Goal: Information Seeking & Learning: Learn about a topic

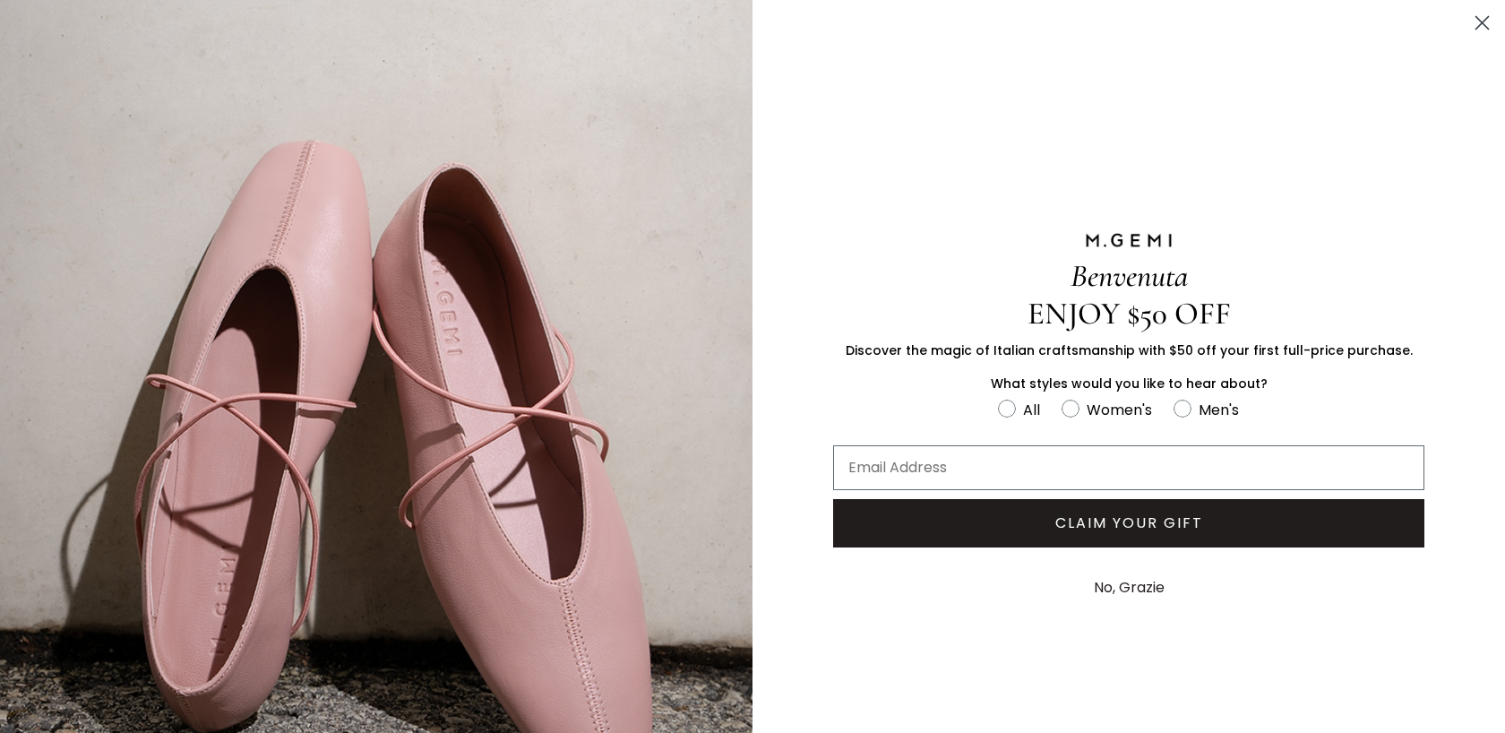
click at [981, 384] on p "What styles would you like to hear about?" at bounding box center [1128, 383] width 591 height 19
click at [1475, 25] on circle "Close dialog" at bounding box center [1482, 23] width 30 height 30
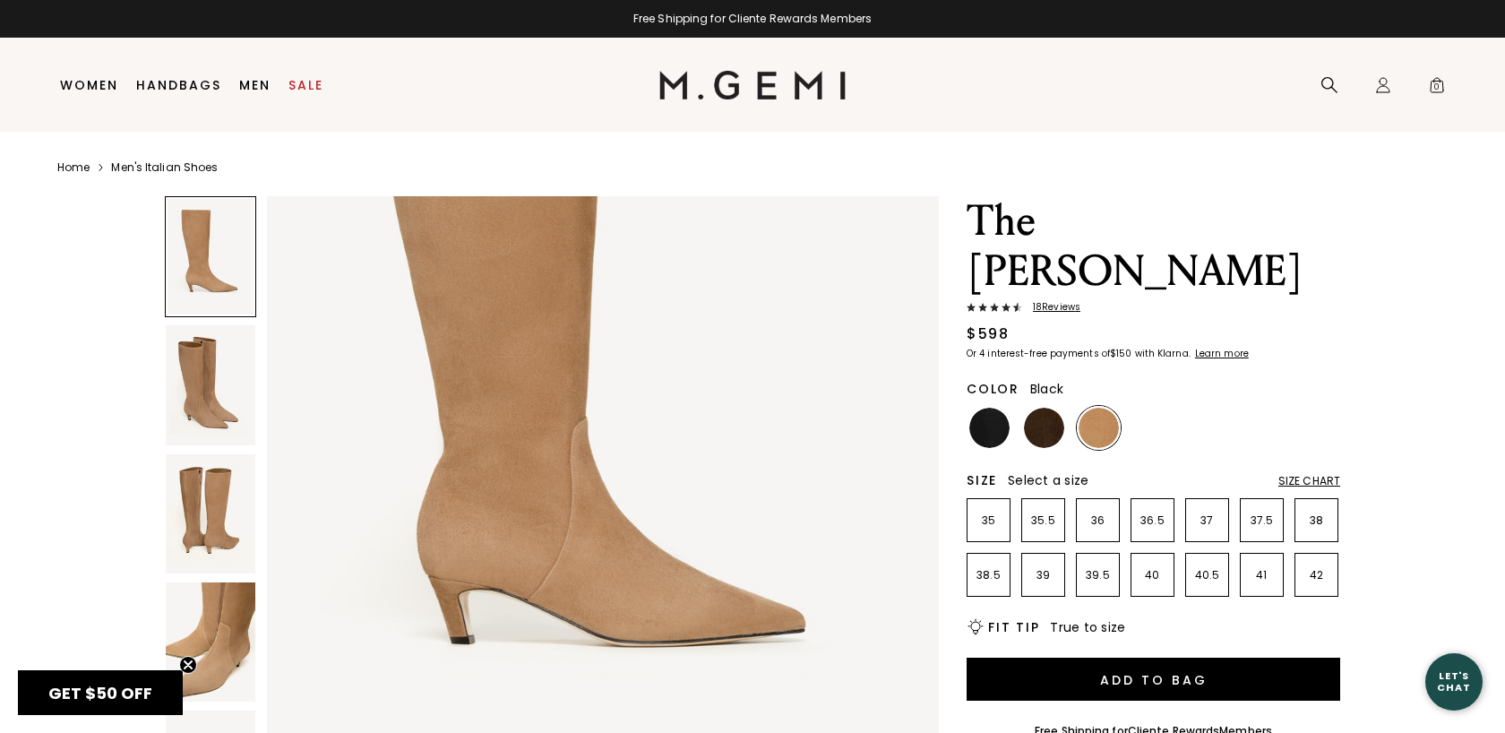
click at [986, 408] on img at bounding box center [989, 428] width 40 height 40
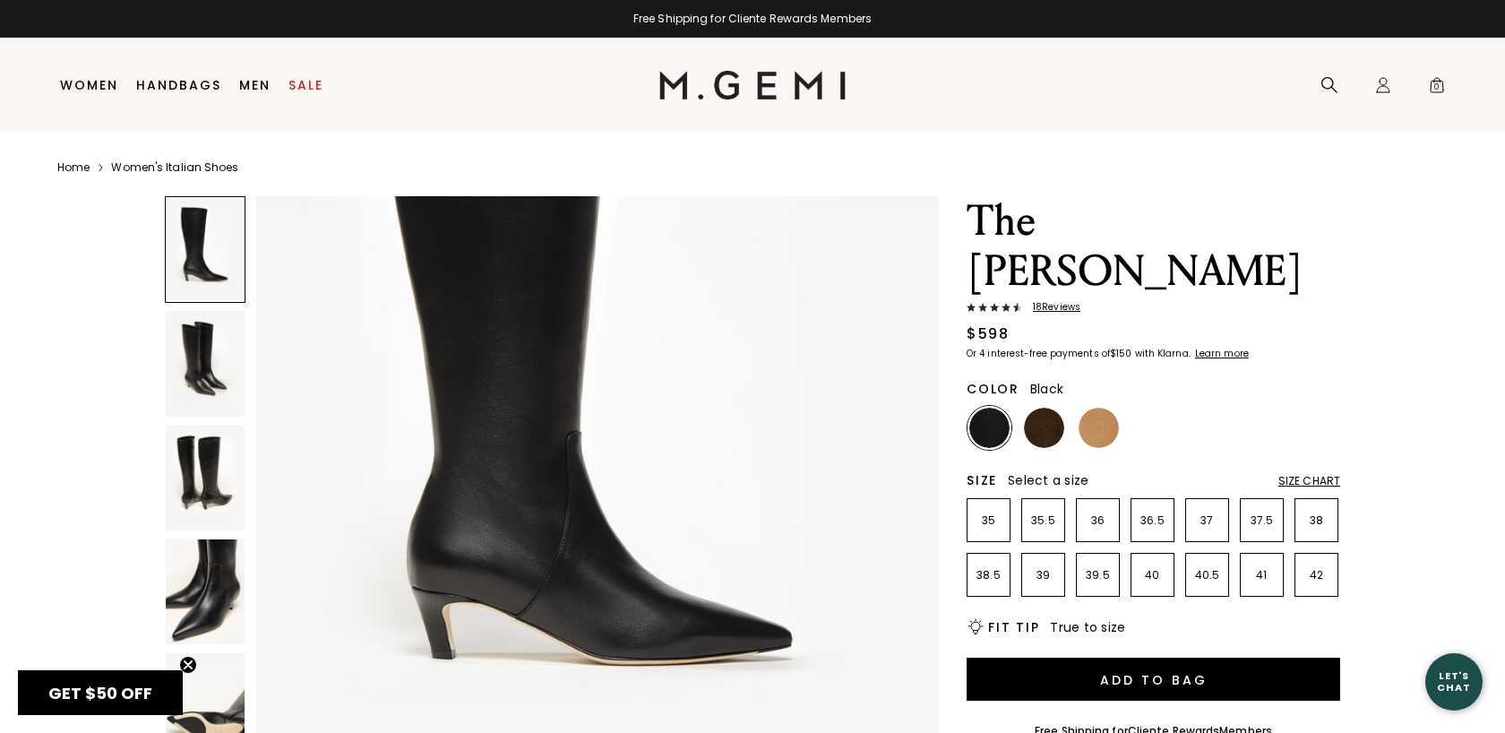
scroll to position [283, 0]
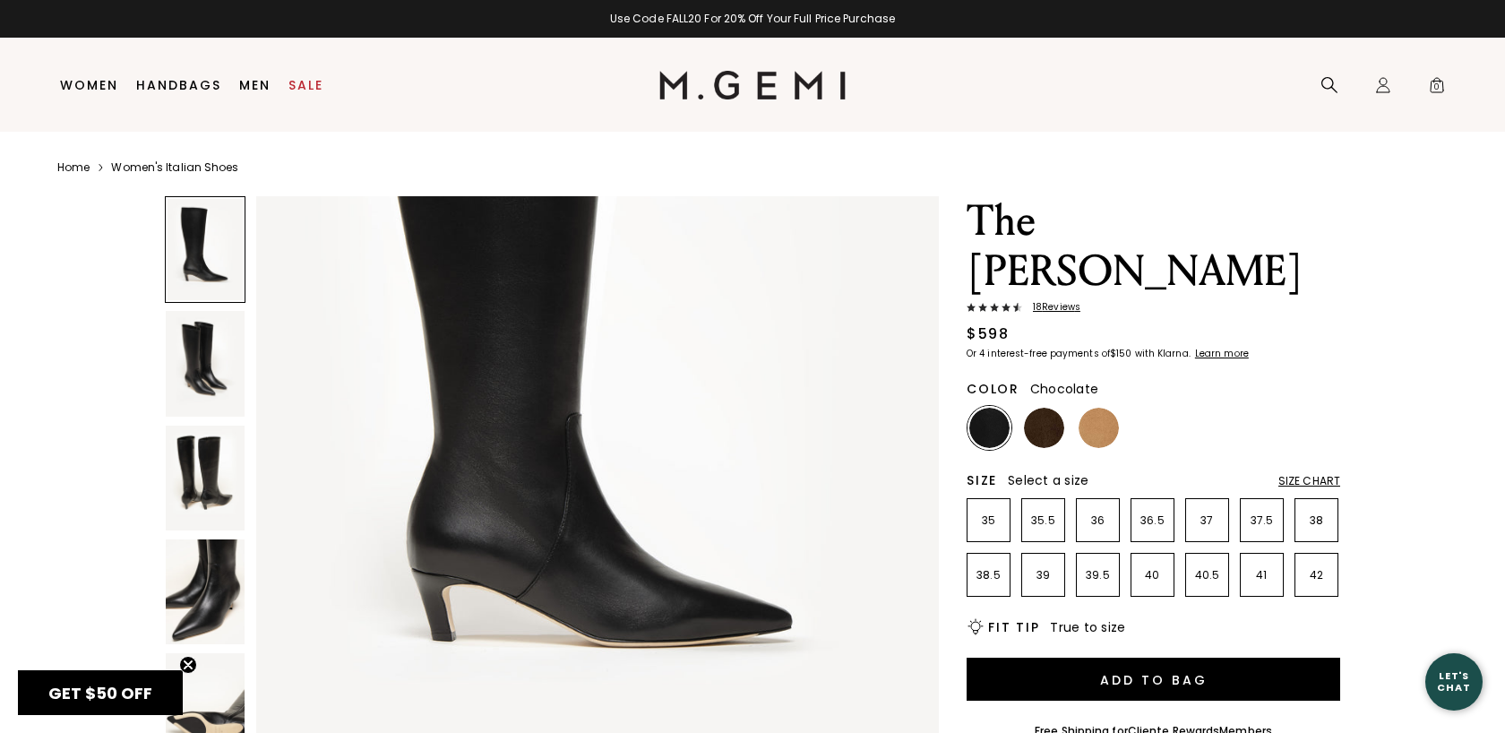
click at [1045, 408] on img at bounding box center [1044, 428] width 40 height 40
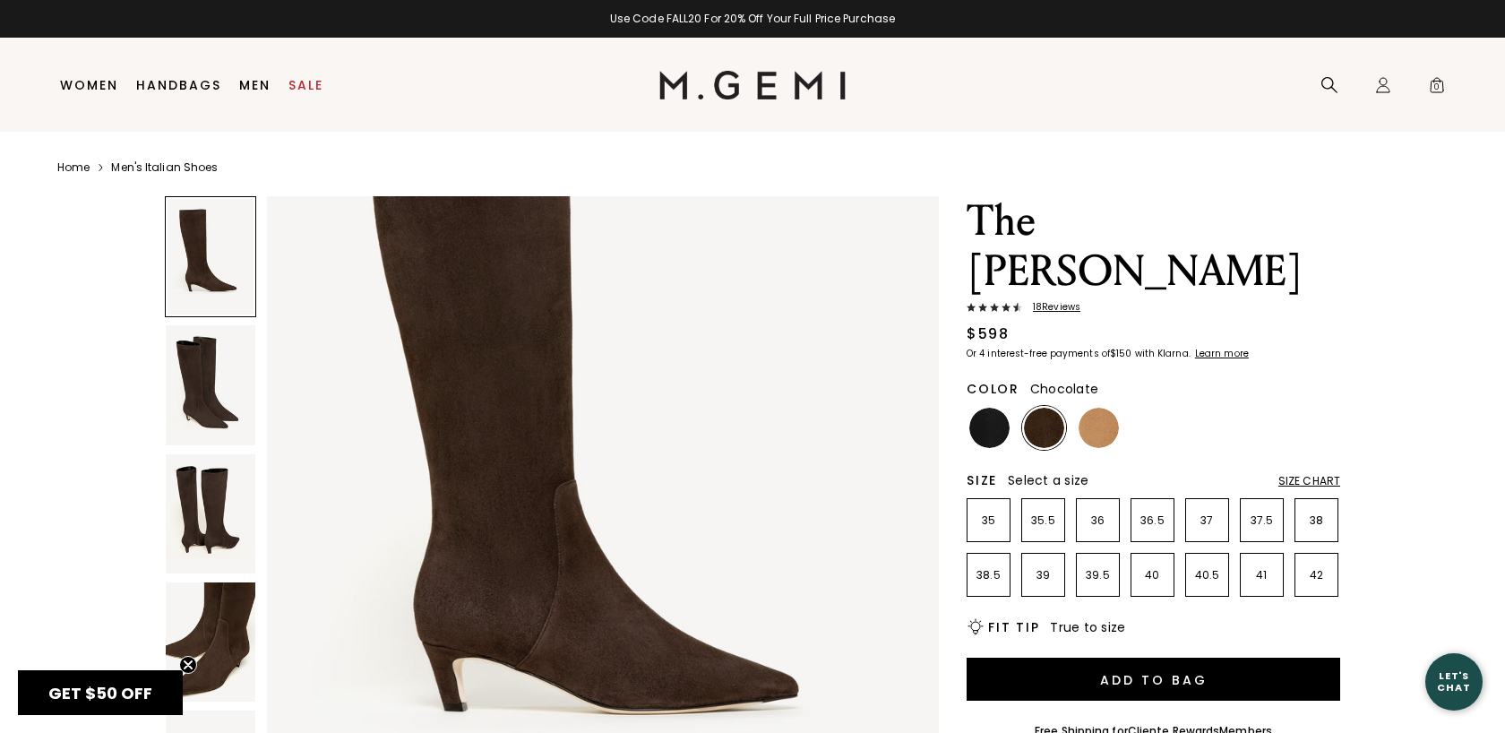
scroll to position [192, 0]
click at [222, 515] on img at bounding box center [211, 513] width 90 height 119
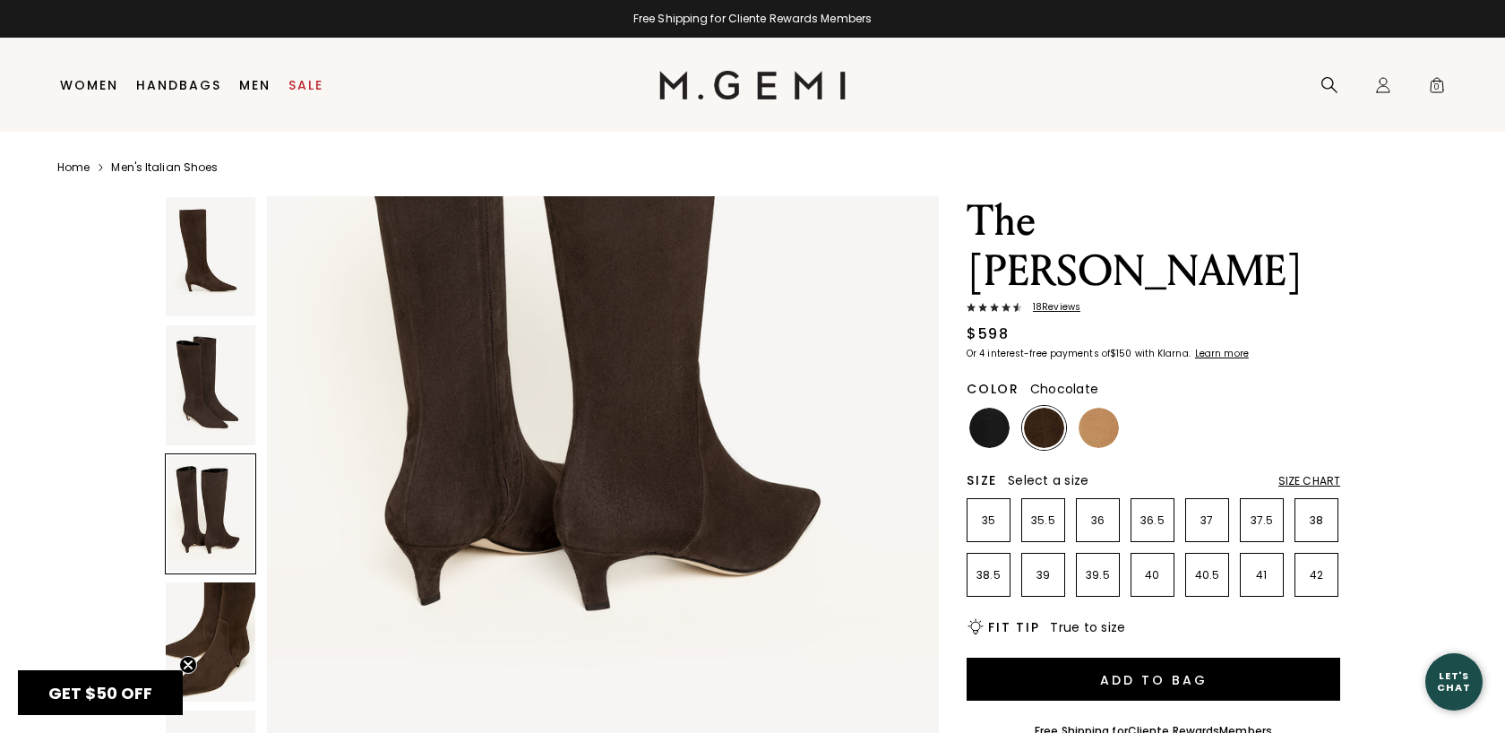
scroll to position [2163, 0]
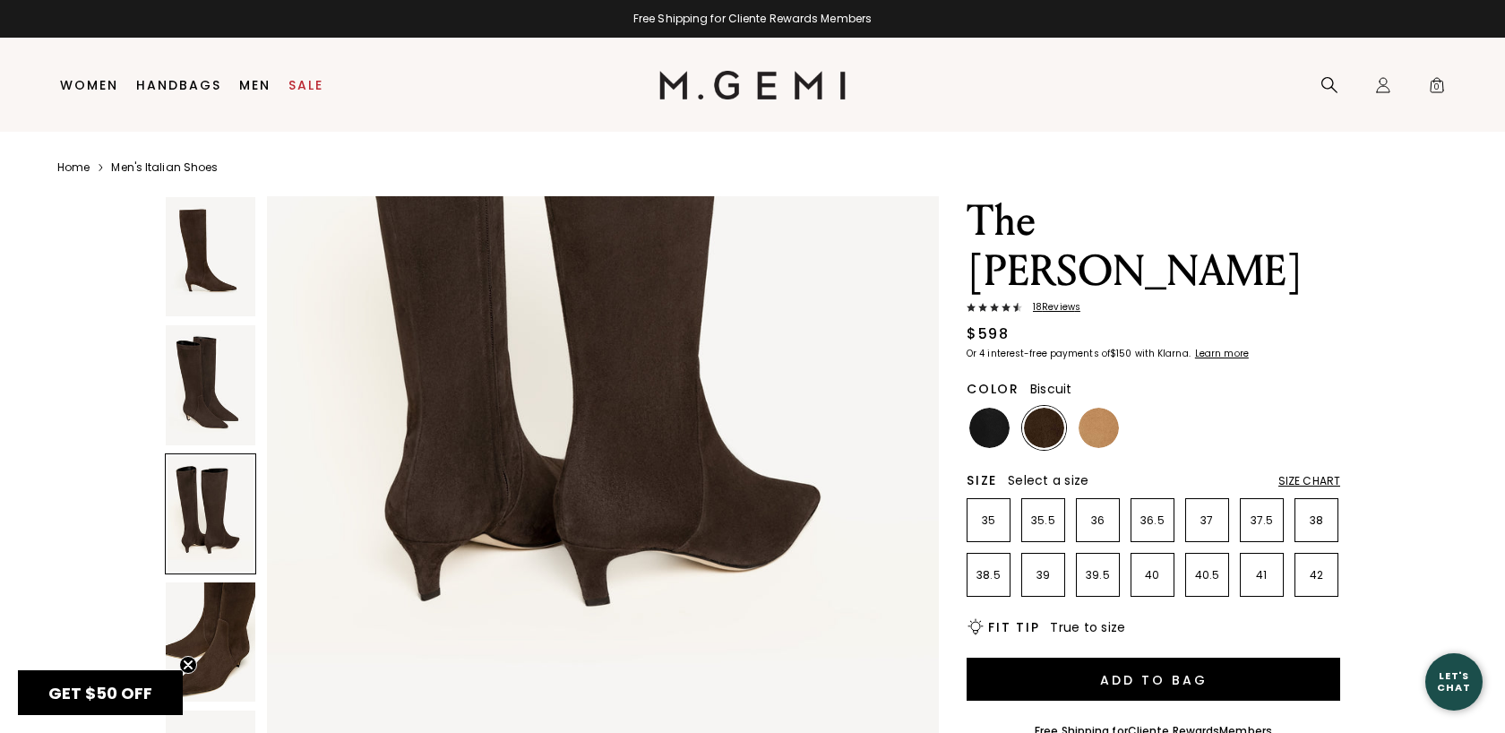
click at [1087, 408] on img at bounding box center [1098, 428] width 40 height 40
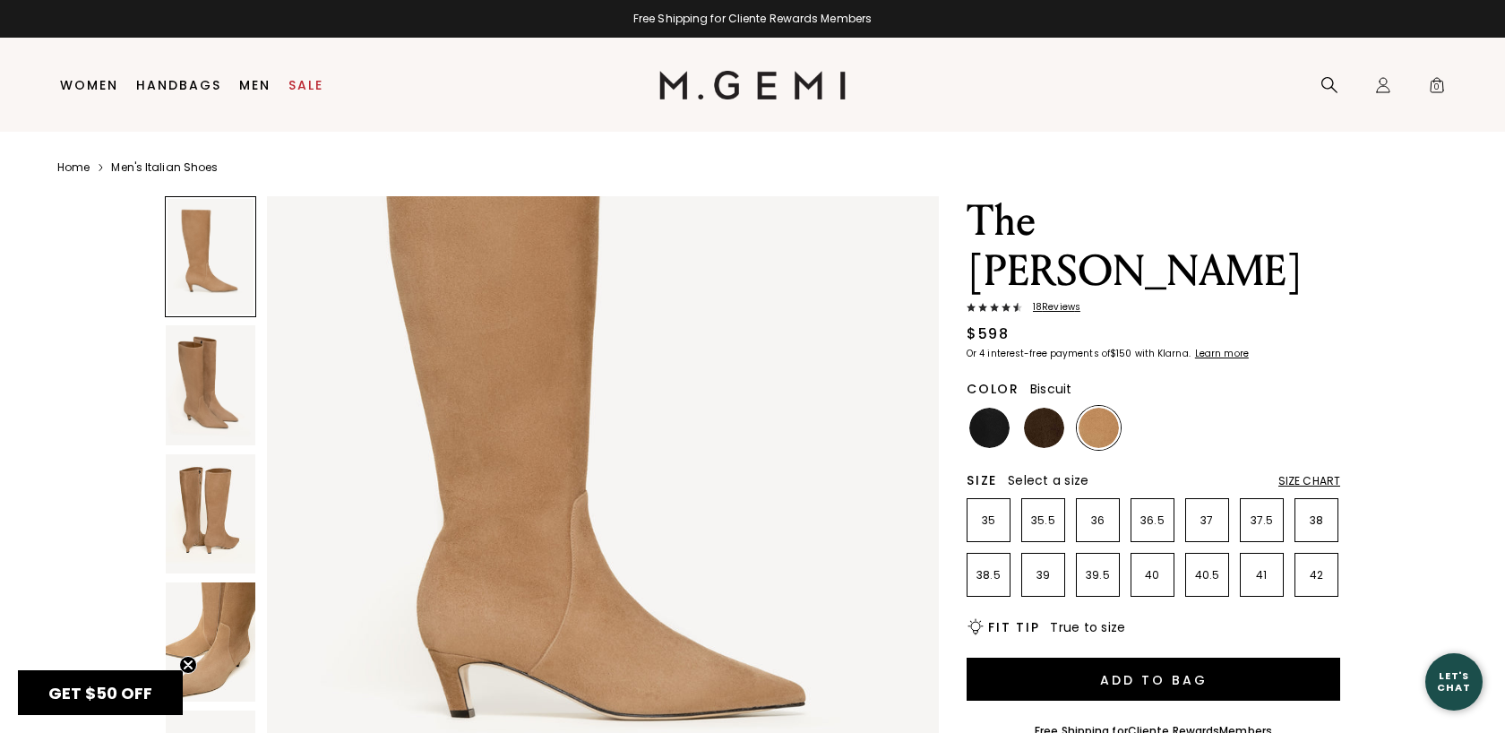
scroll to position [214, 0]
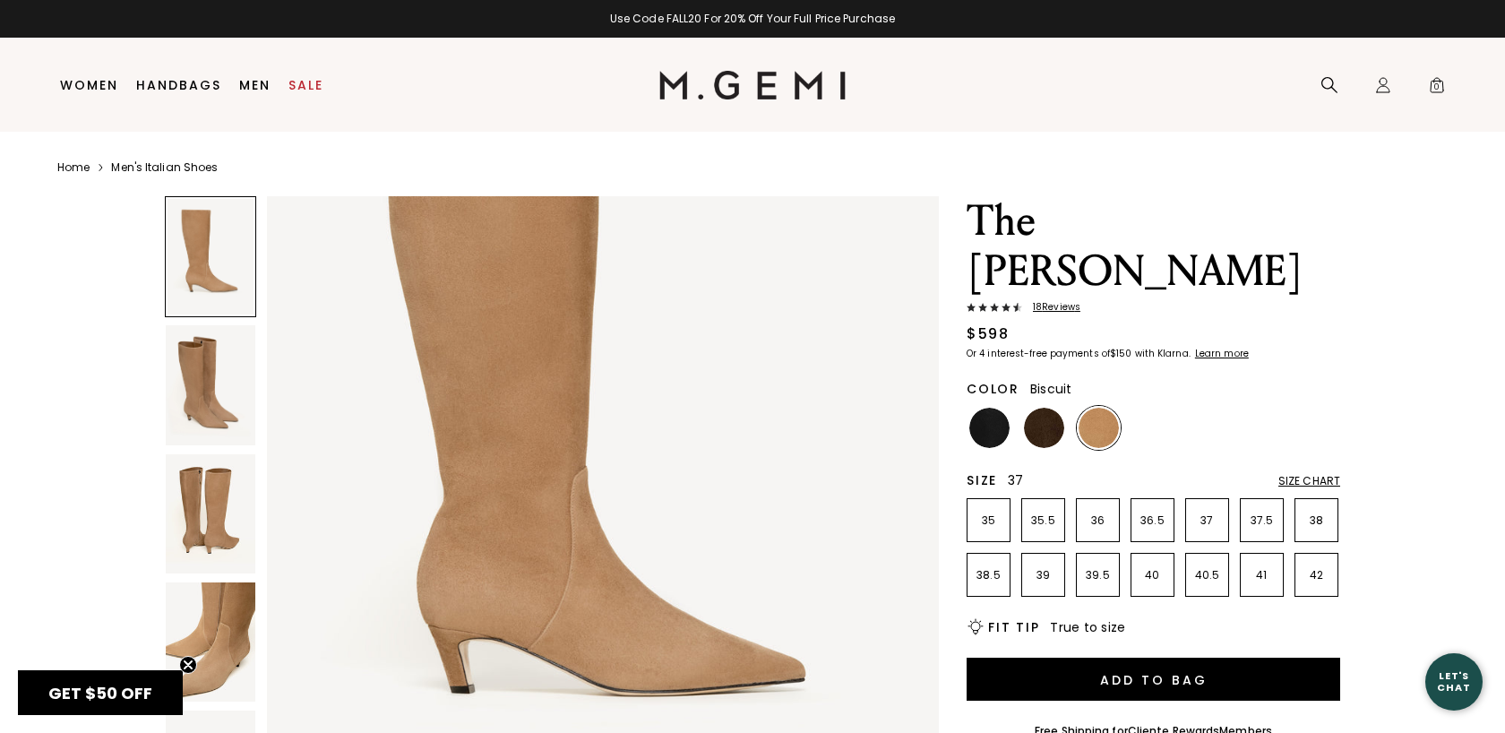
click at [1206, 498] on li "37" at bounding box center [1207, 520] width 44 height 44
click at [243, 634] on img at bounding box center [211, 641] width 90 height 119
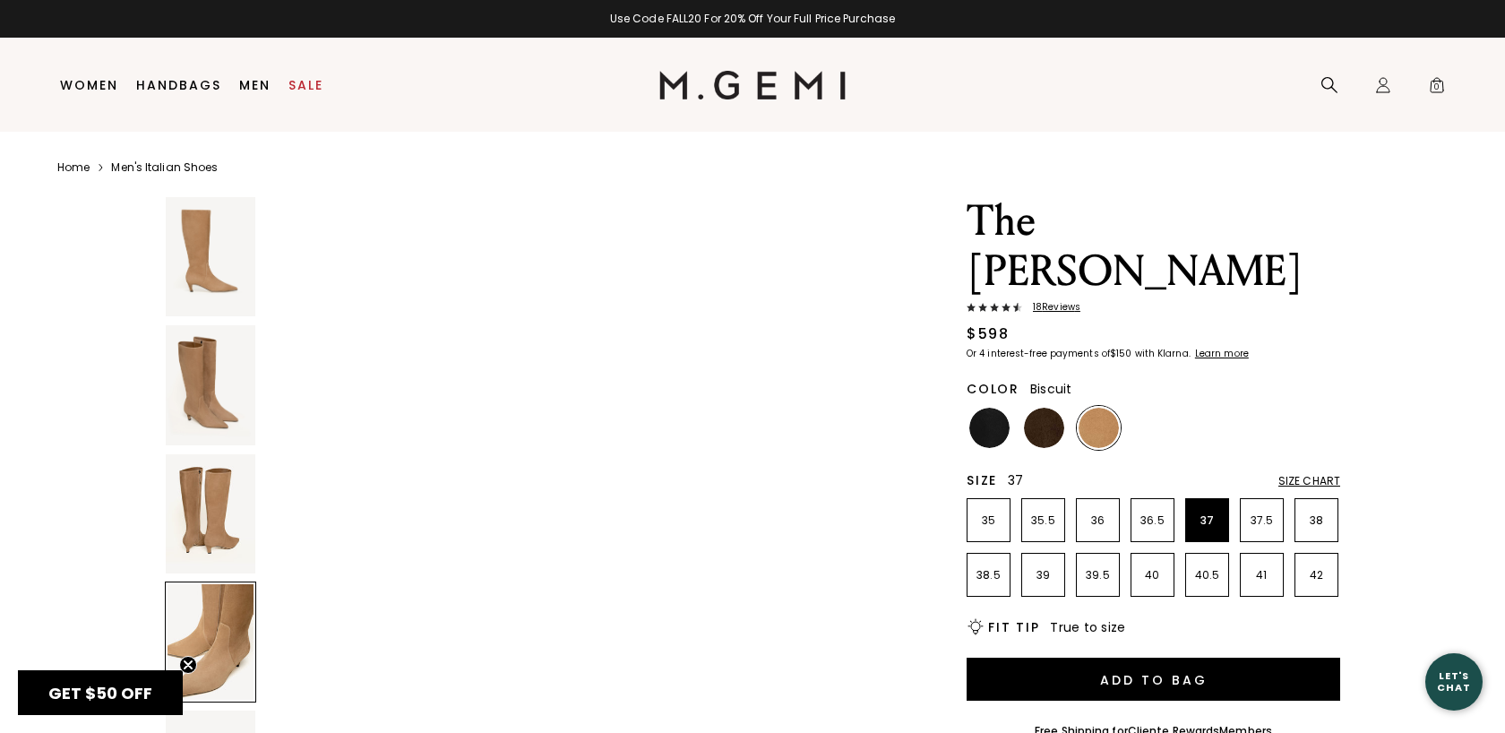
scroll to position [3054, 0]
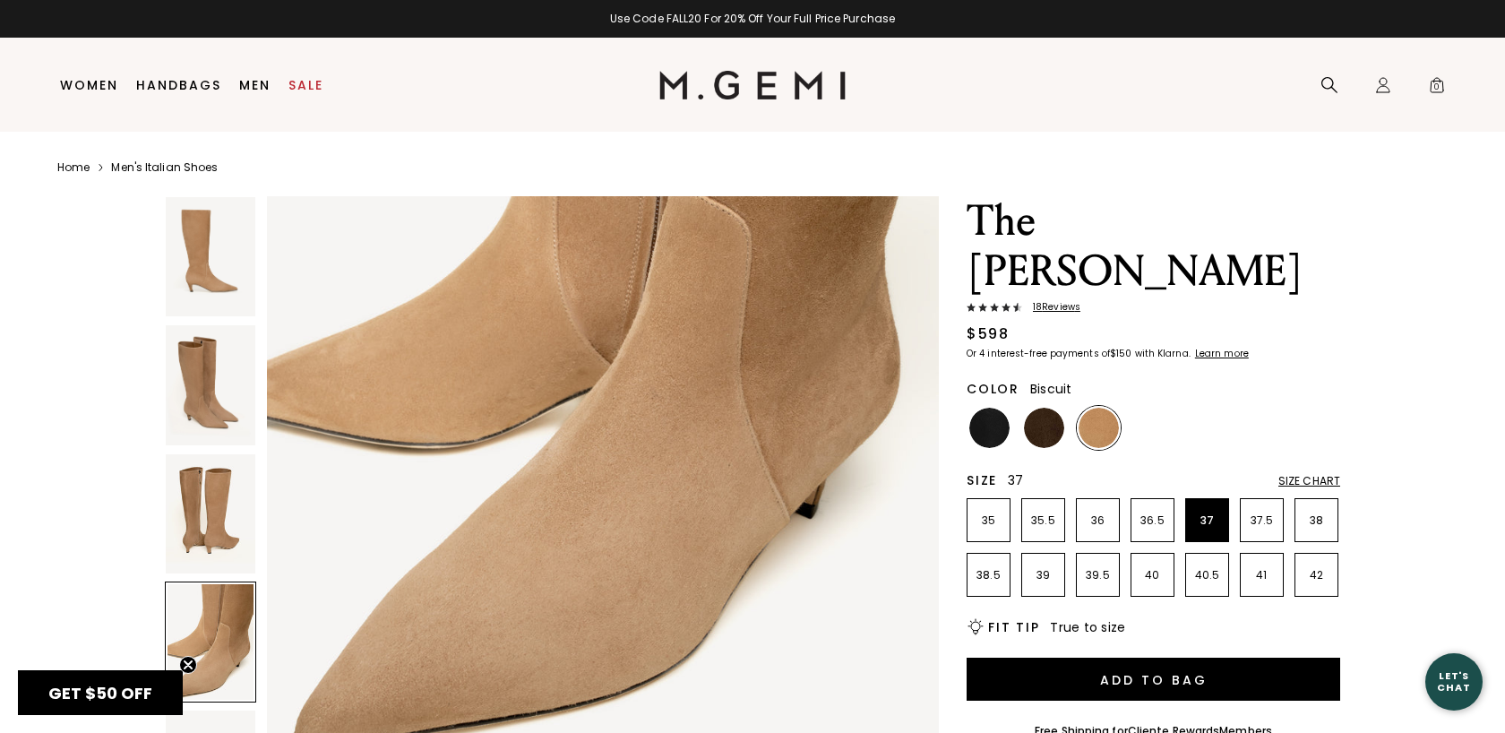
click at [1060, 302] on span "18 Review s" at bounding box center [1051, 307] width 58 height 11
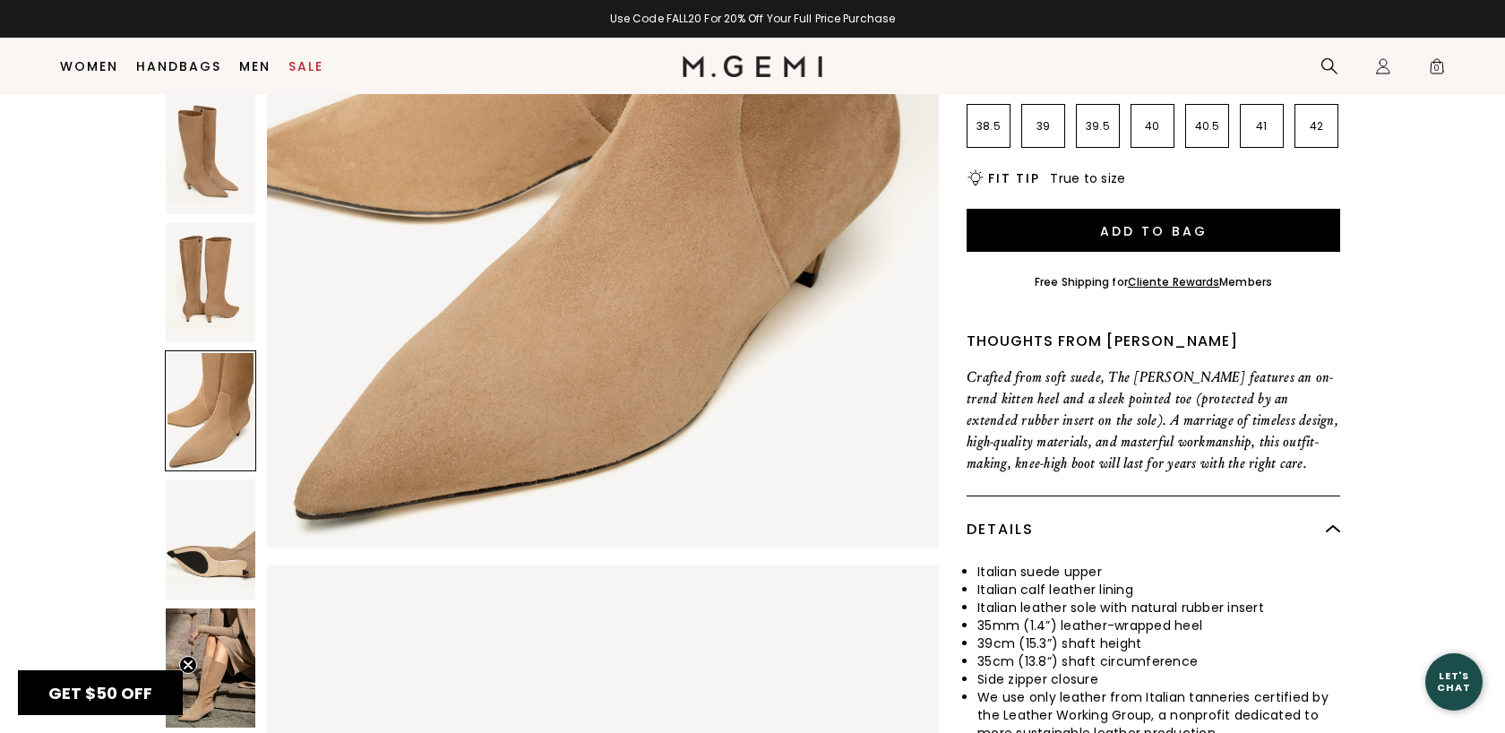
scroll to position [30, 0]
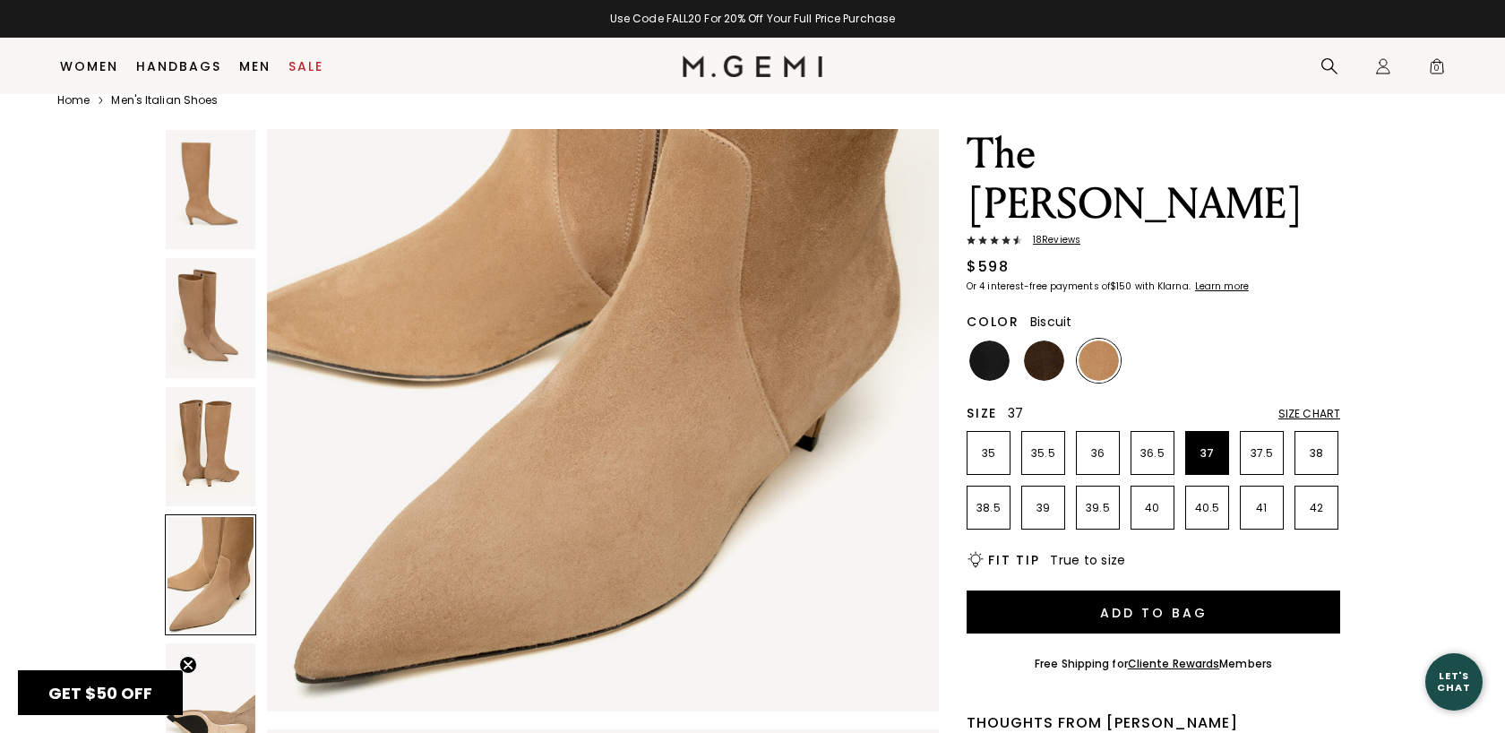
click at [603, 515] on img at bounding box center [603, 263] width 672 height 896
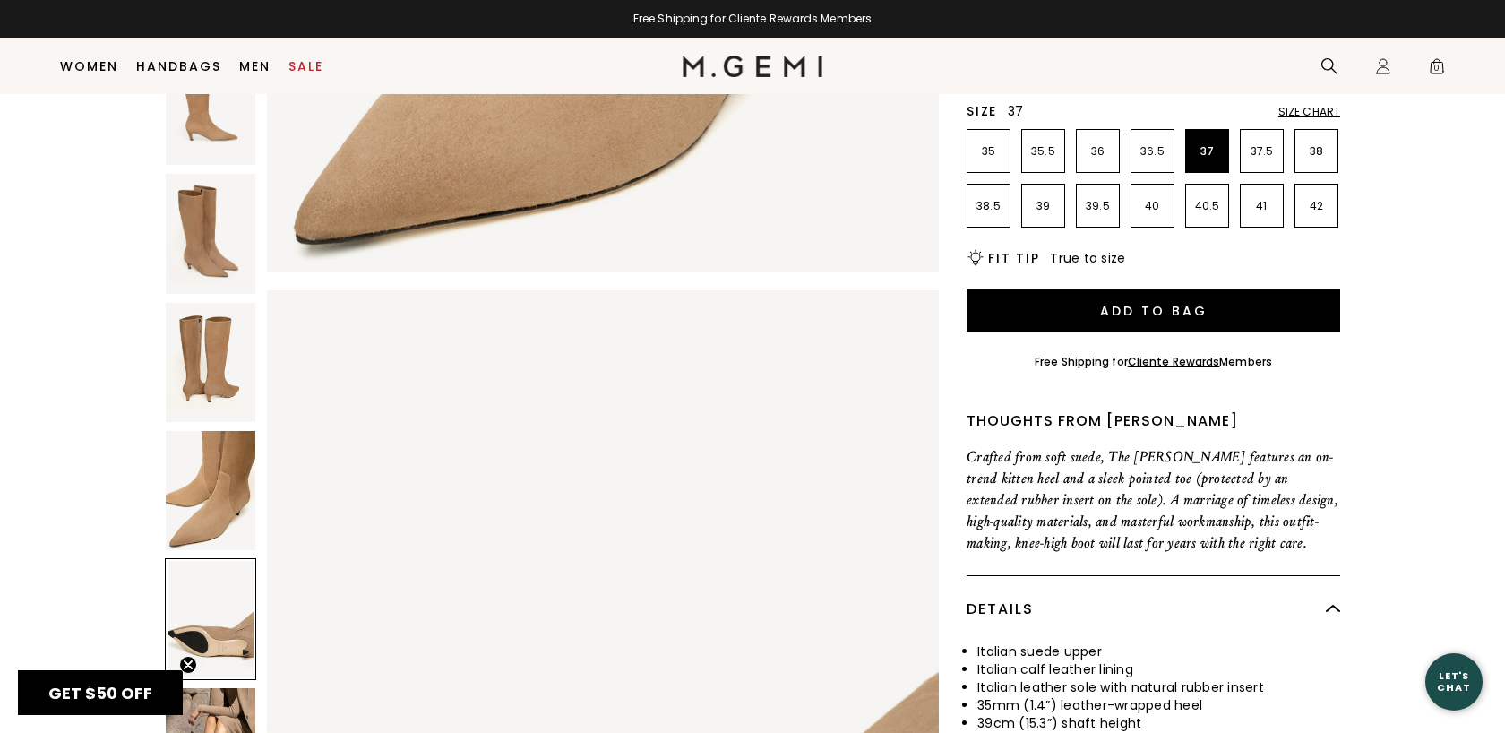
scroll to position [360, 0]
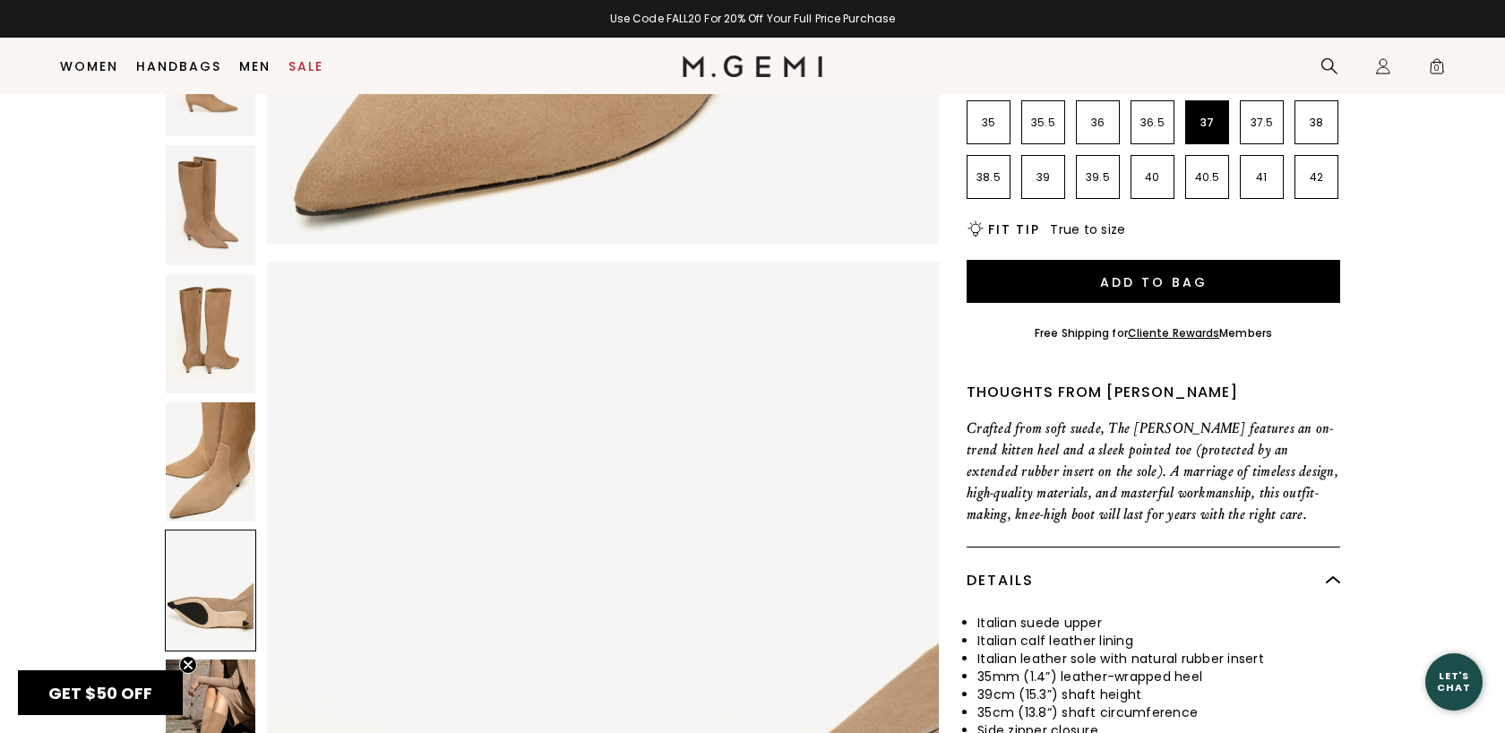
click at [1420, 485] on div "NEW The [PERSON_NAME] 18 Review s $598 Or 4 interest-free payments of $150 with…" at bounding box center [752, 356] width 1390 height 1116
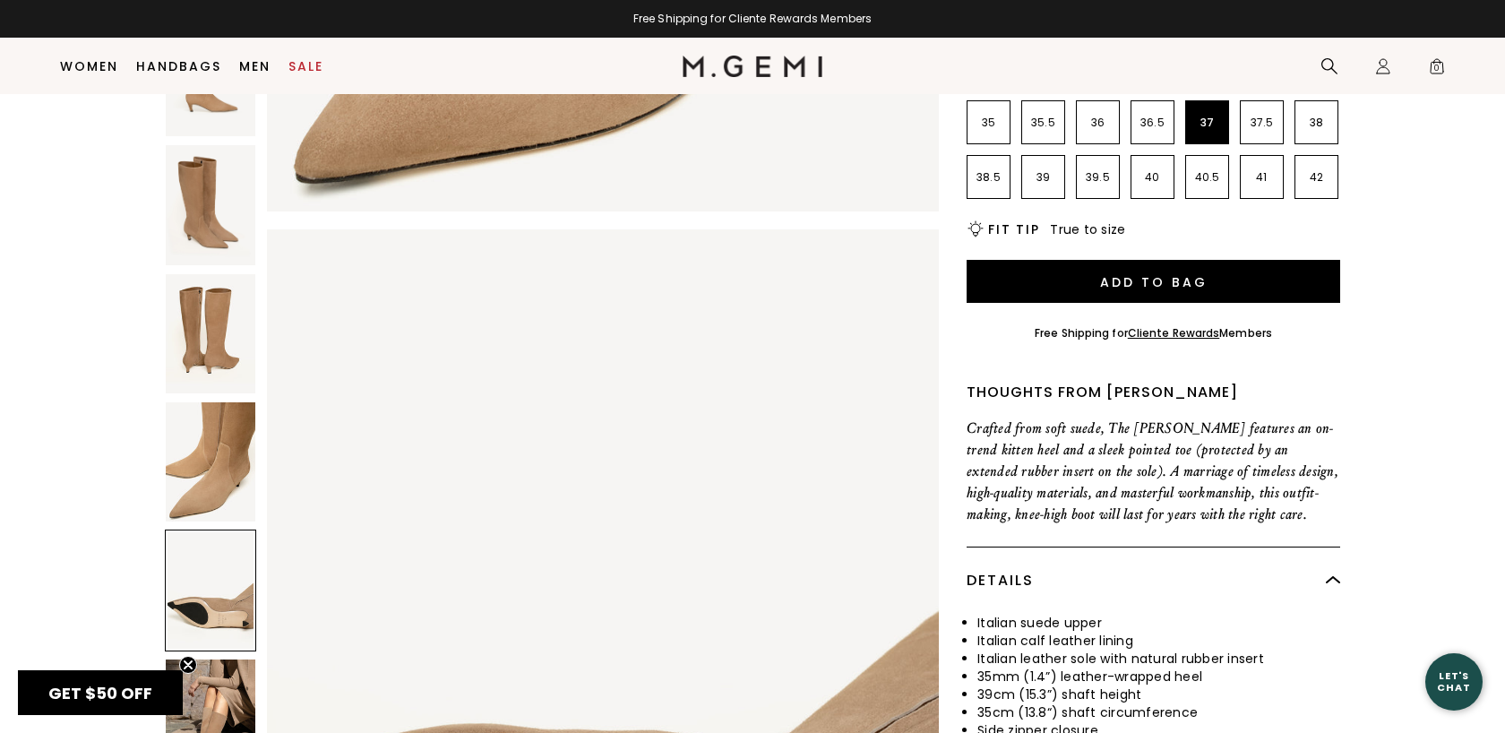
click at [206, 539] on div at bounding box center [210, 589] width 91 height 121
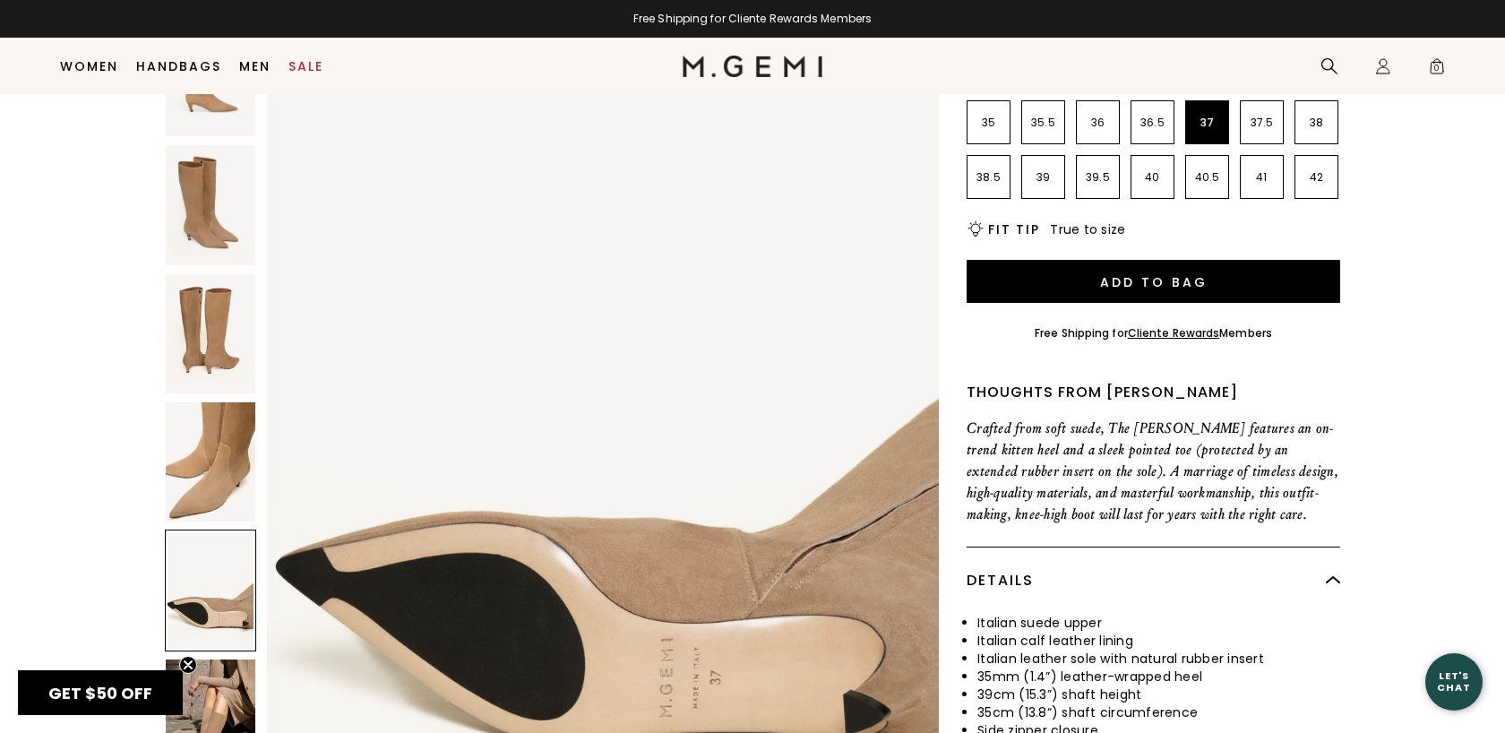
scroll to position [3655, 0]
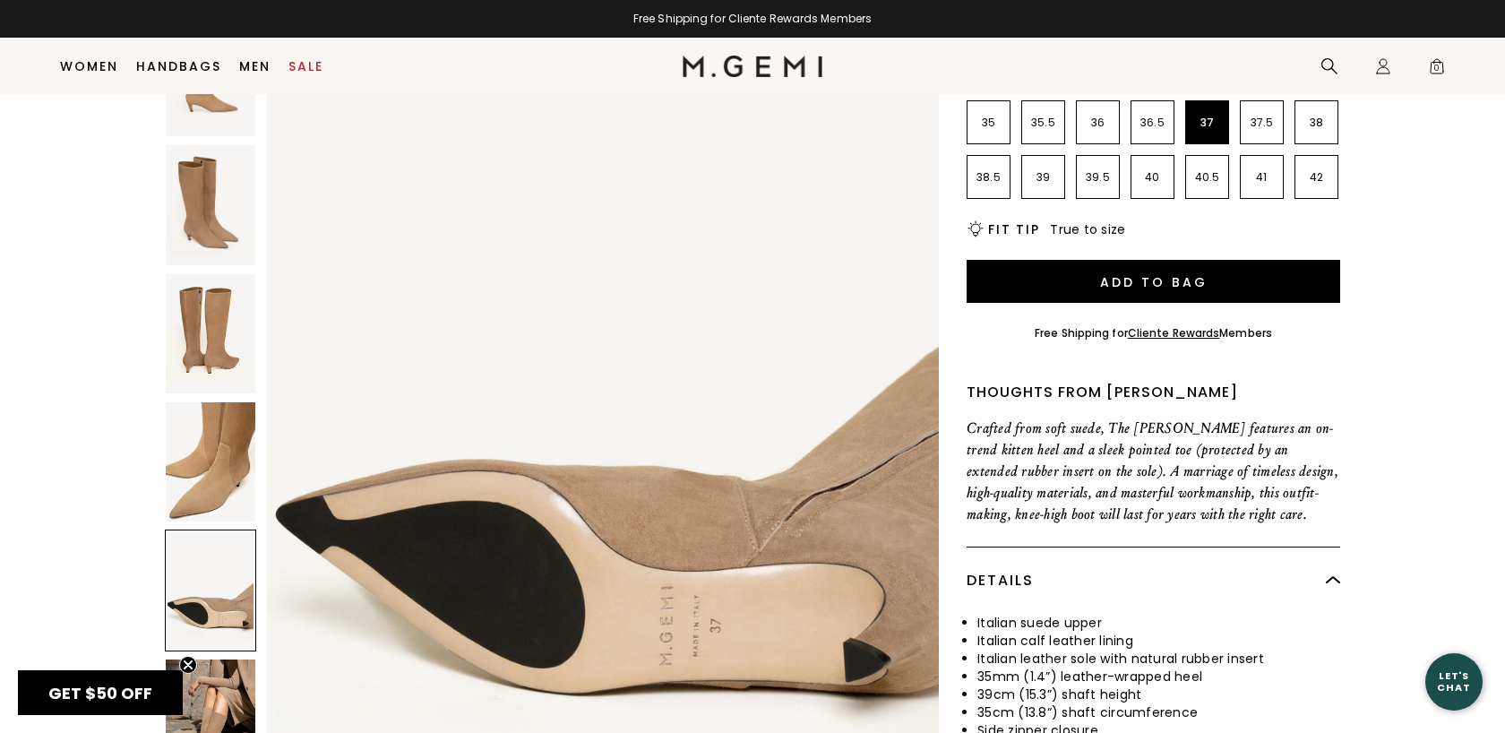
click at [224, 659] on img at bounding box center [211, 718] width 90 height 119
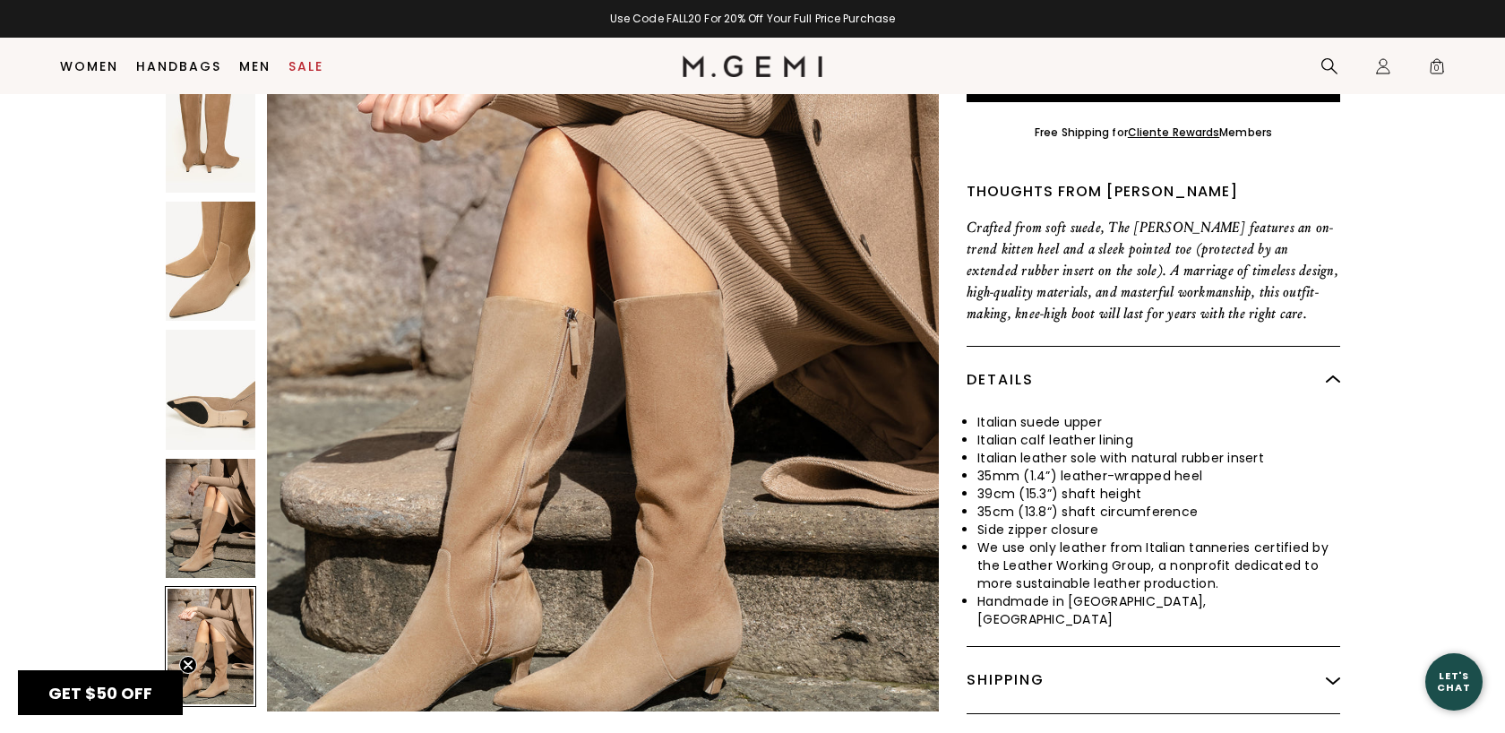
scroll to position [5500, 0]
